Goal: Information Seeking & Learning: Check status

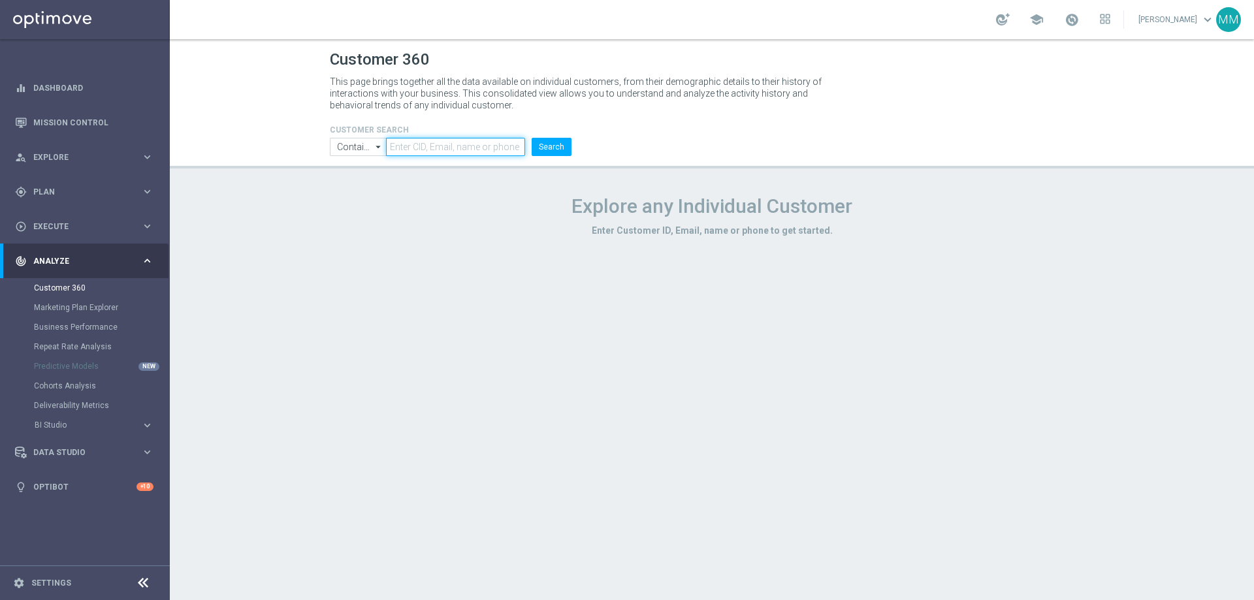
drag, startPoint x: 435, startPoint y: 144, endPoint x: 448, endPoint y: 148, distance: 13.6
click at [436, 144] on input "text" at bounding box center [455, 147] width 139 height 18
paste input "2477078"
type input "2477078"
click at [540, 152] on button "Search" at bounding box center [552, 147] width 40 height 18
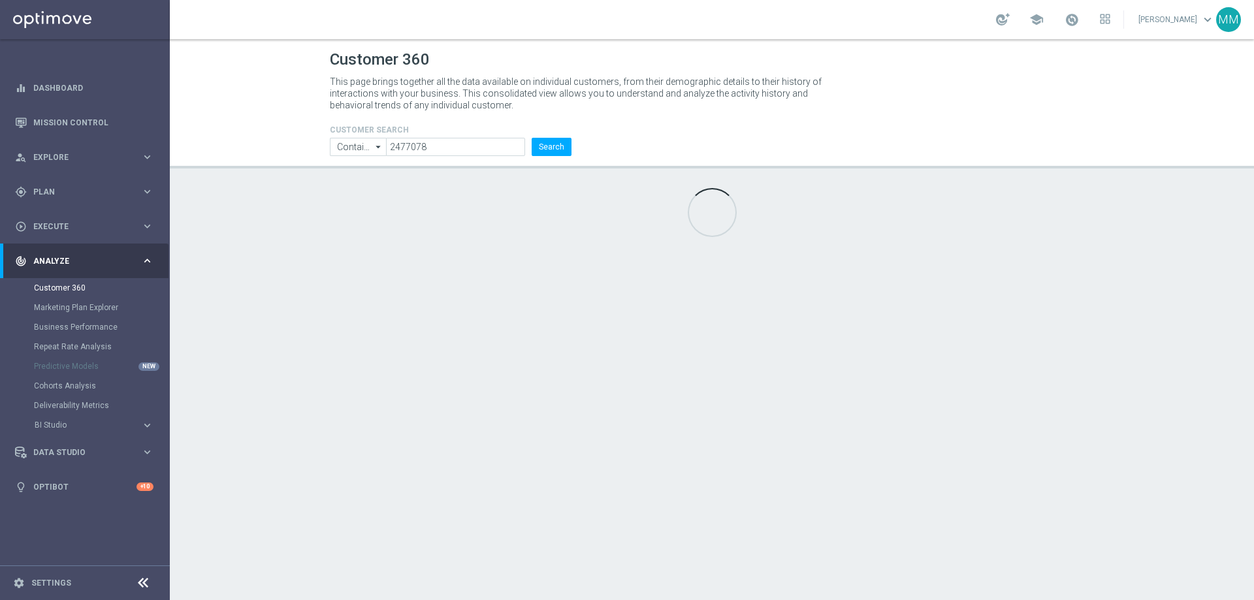
click at [487, 312] on div "Customer 360 This page brings together all the data available on individual cus…" at bounding box center [712, 319] width 1084 height 561
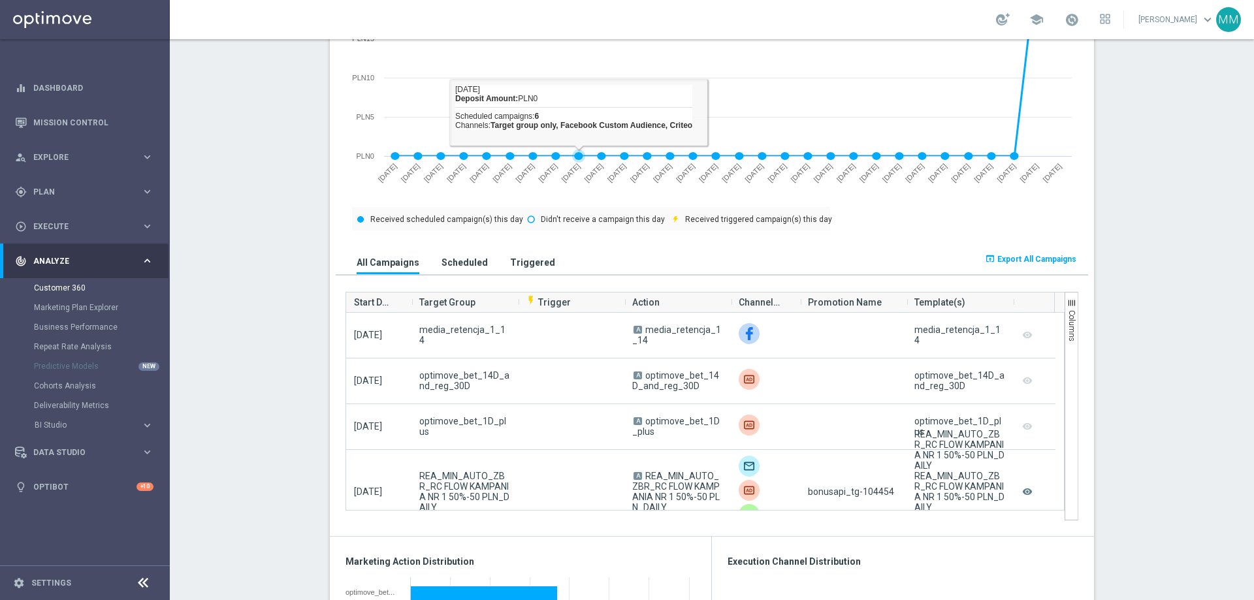
scroll to position [849, 0]
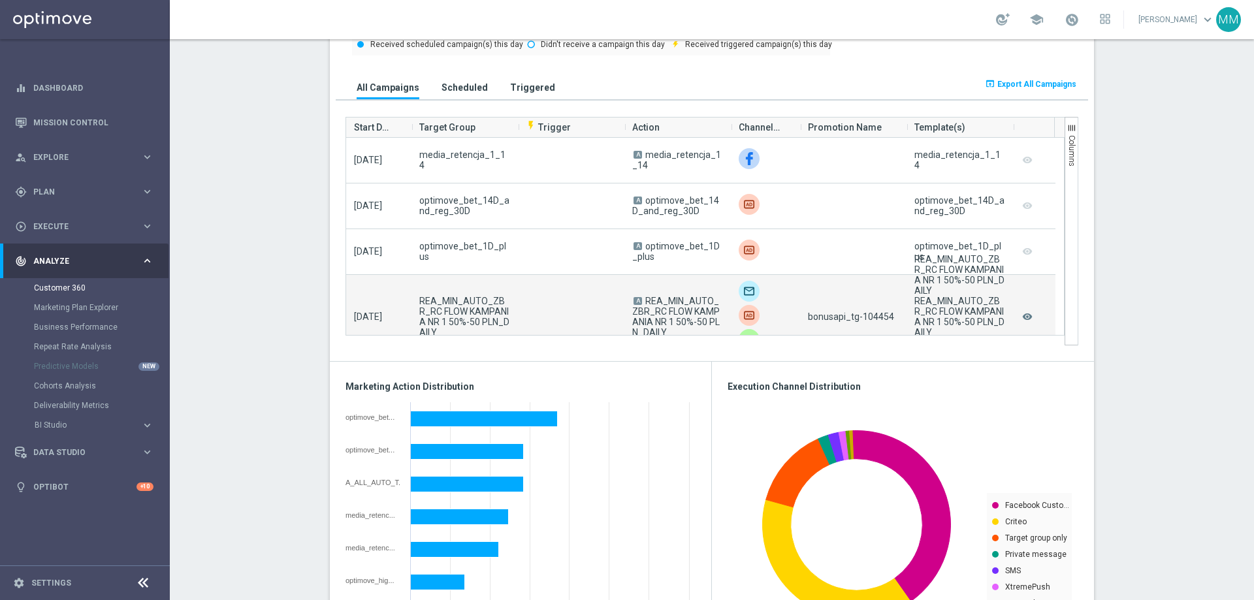
click at [870, 317] on span "bonusapi_tg-104454" at bounding box center [851, 317] width 86 height 10
copy span "104454"
